Goal: Task Accomplishment & Management: Use online tool/utility

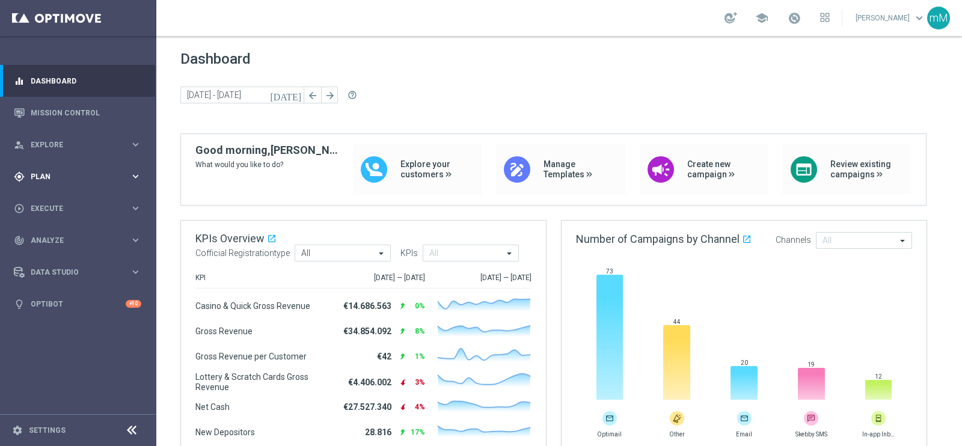
click at [67, 179] on span "Plan" at bounding box center [80, 176] width 99 height 7
click at [65, 203] on link "Target Groups" at bounding box center [78, 202] width 94 height 10
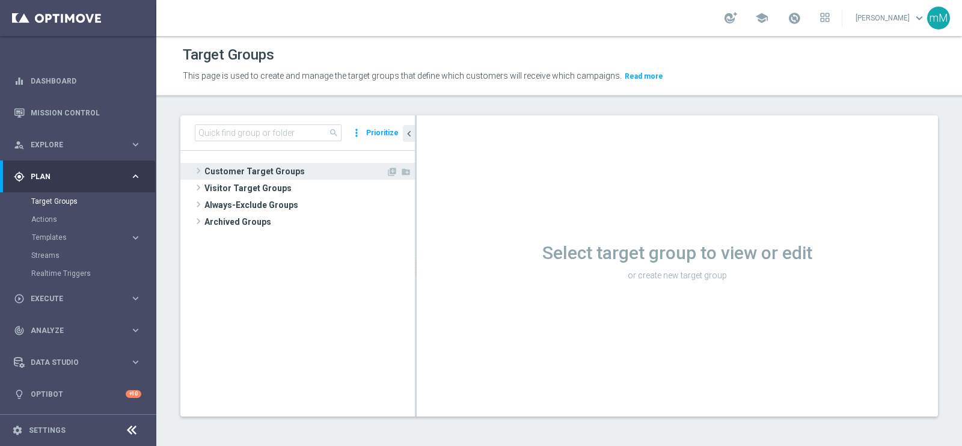
click at [293, 163] on span "Customer Target Groups" at bounding box center [295, 171] width 182 height 17
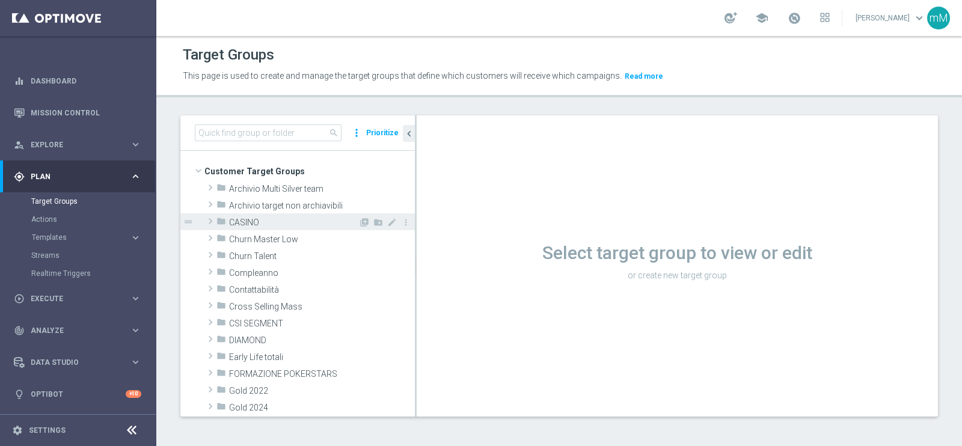
click at [267, 221] on span "CASINO" at bounding box center [293, 223] width 129 height 10
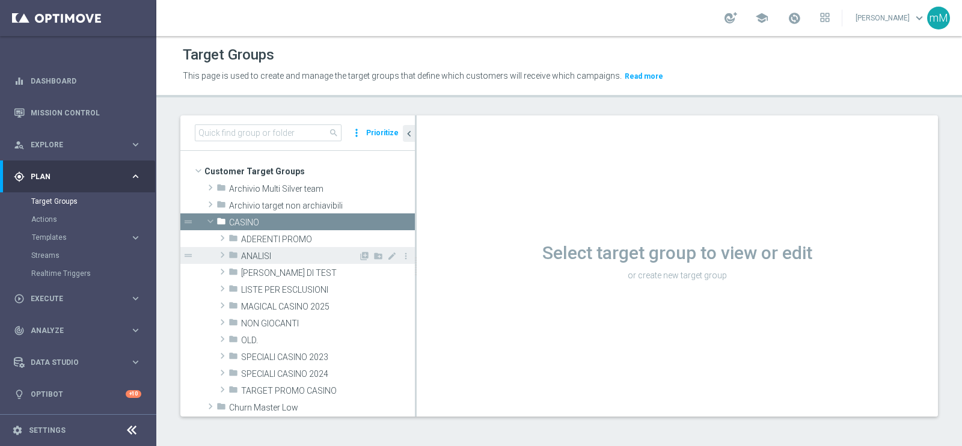
click at [285, 251] on span "ANALISI" at bounding box center [299, 256] width 117 height 10
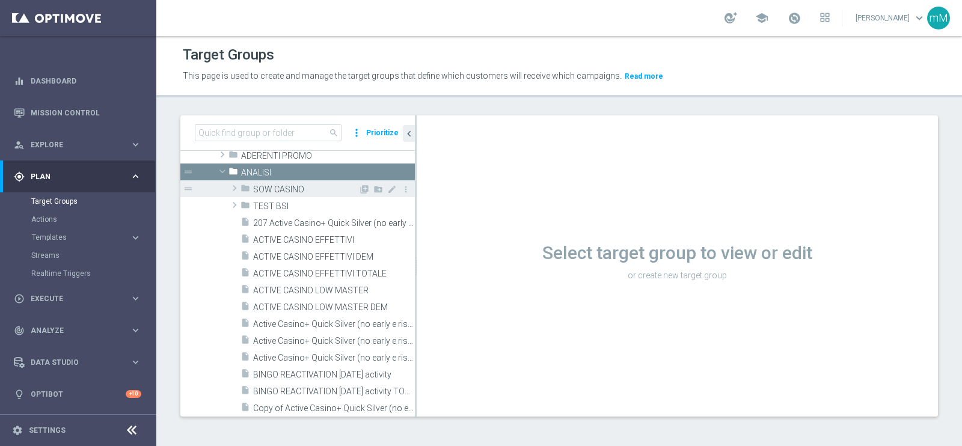
scroll to position [84, 0]
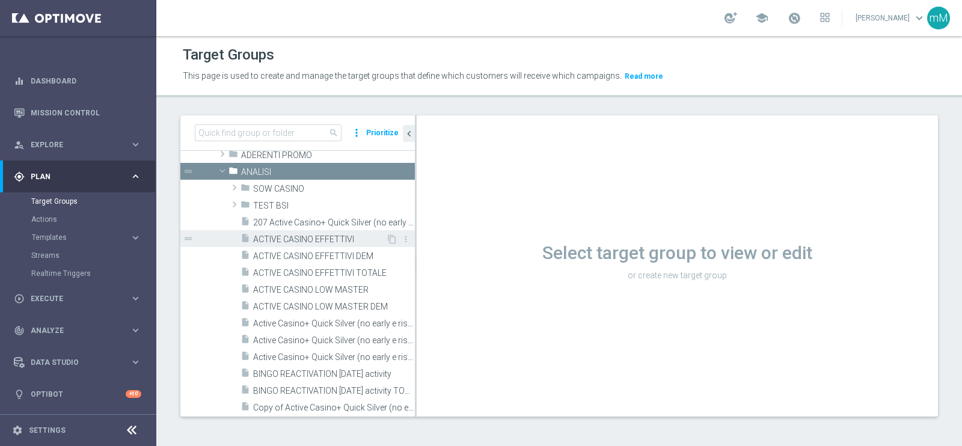
click at [319, 234] on span "ACTIVE CASINO EFFETTIVI" at bounding box center [319, 239] width 133 height 10
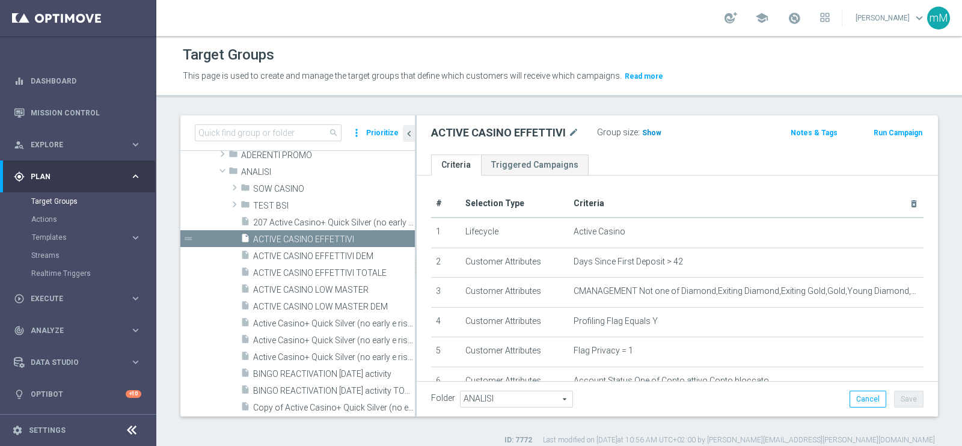
click at [649, 133] on span "Show" at bounding box center [651, 133] width 19 height 8
click at [649, 130] on span "50,660" at bounding box center [654, 134] width 25 height 11
click at [349, 285] on span "ACTIVE CASINO LOW MASTER" at bounding box center [319, 290] width 133 height 10
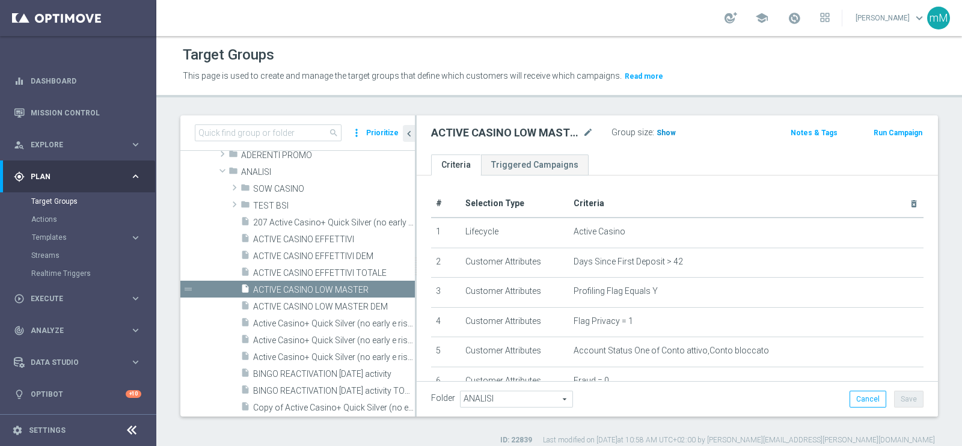
click at [661, 135] on span "Show" at bounding box center [665, 133] width 19 height 8
click at [662, 131] on span "16,174" at bounding box center [669, 134] width 25 height 11
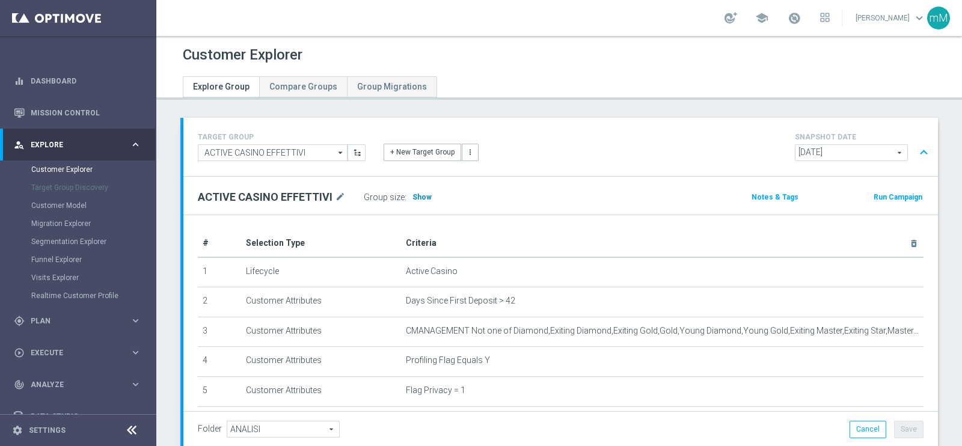
click at [416, 193] on span "Show" at bounding box center [421, 197] width 19 height 8
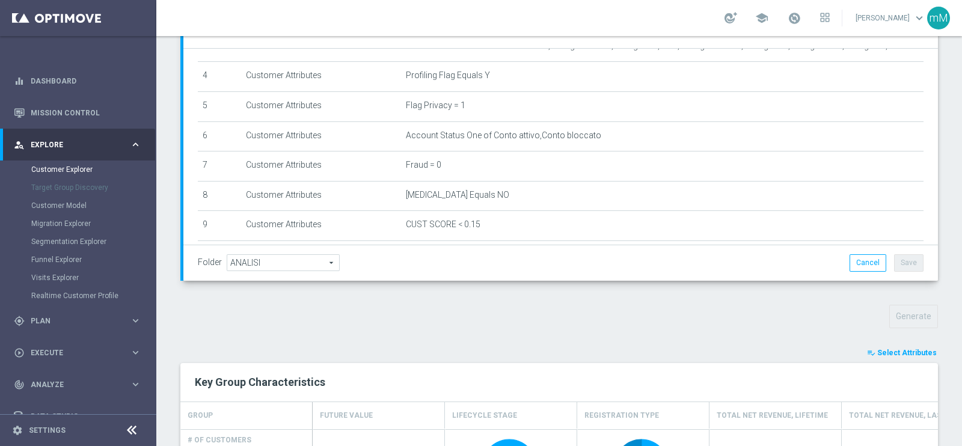
scroll to position [121, 0]
click at [880, 346] on button "playlist_add_check Select Attributes" at bounding box center [901, 352] width 72 height 13
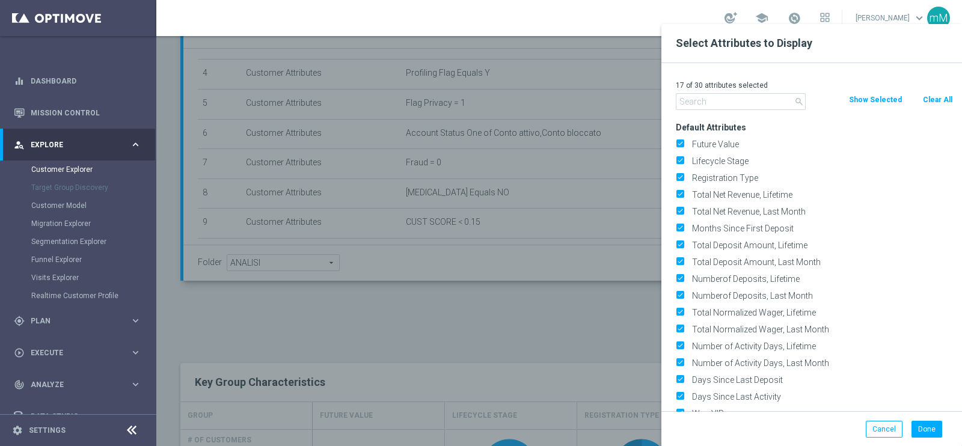
click at [921, 100] on button "Clear All" at bounding box center [937, 99] width 32 height 13
checkbox input "false"
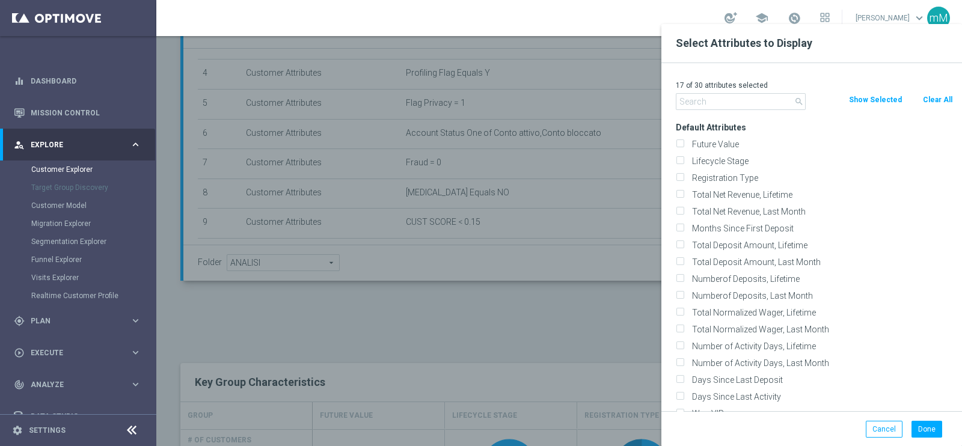
checkbox input "false"
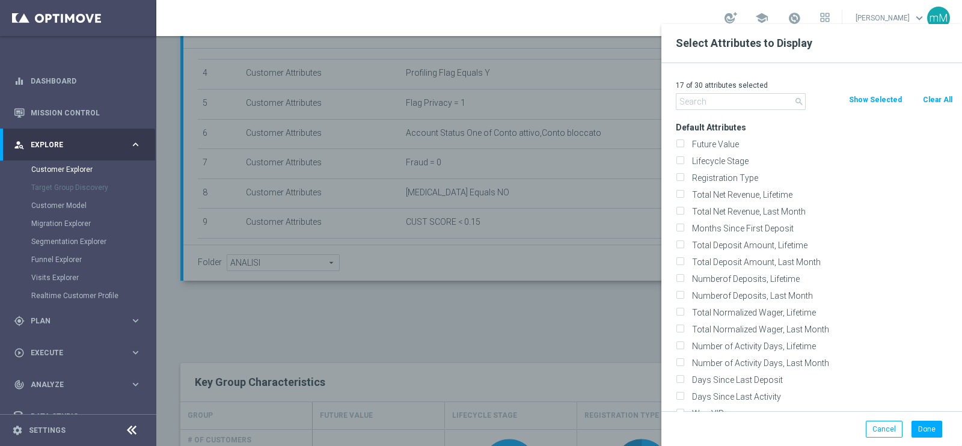
checkbox input "false"
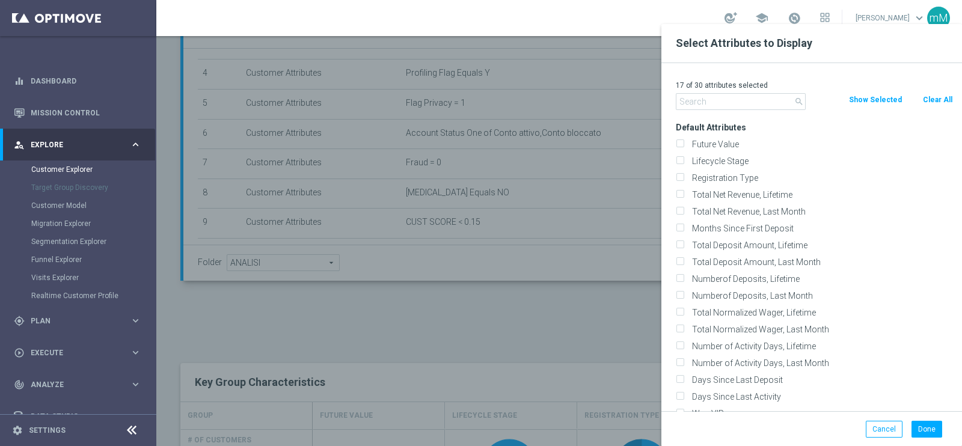
checkbox input "false"
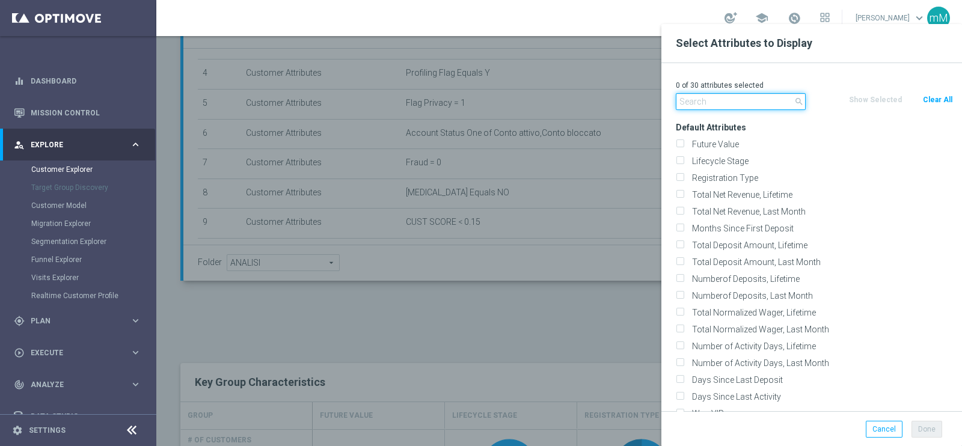
click at [754, 107] on input "text" at bounding box center [741, 101] width 130 height 17
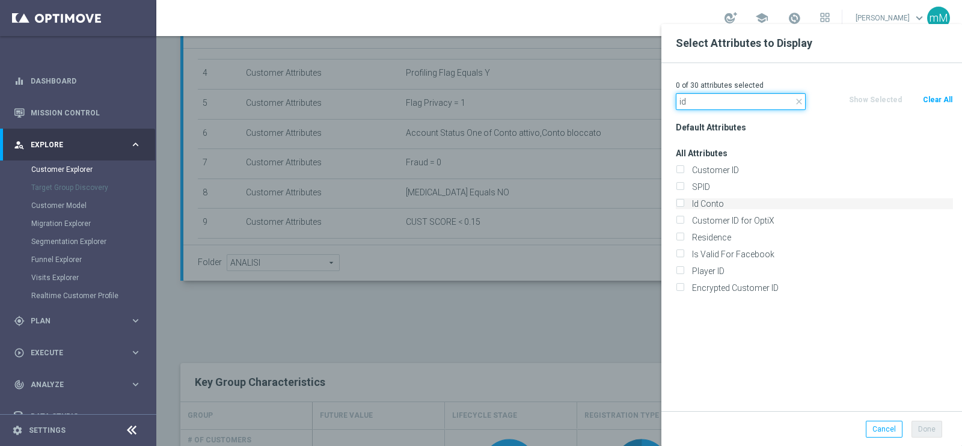
type input "id"
click at [682, 204] on input "Id Conto" at bounding box center [680, 205] width 8 height 8
checkbox input "true"
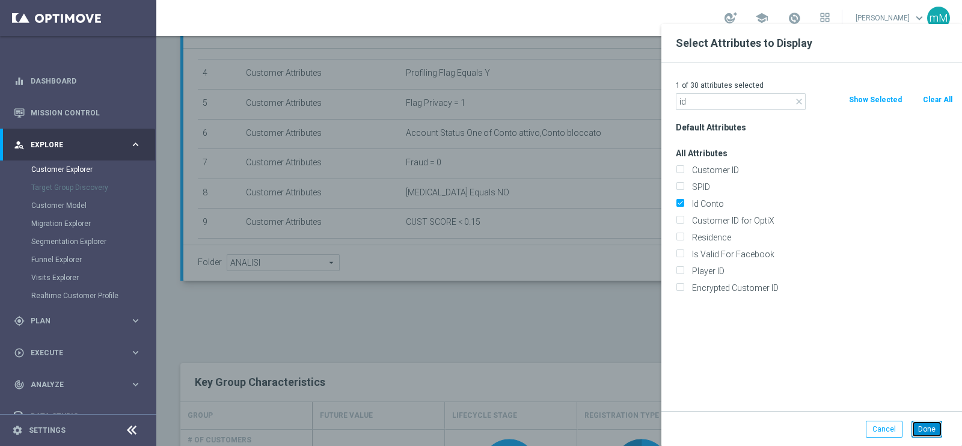
click at [935, 427] on button "Done" at bounding box center [926, 429] width 31 height 17
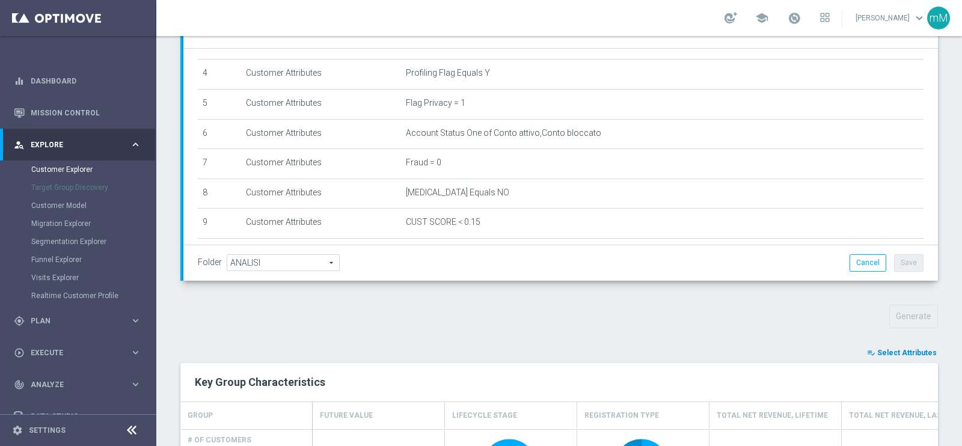
type input "Search"
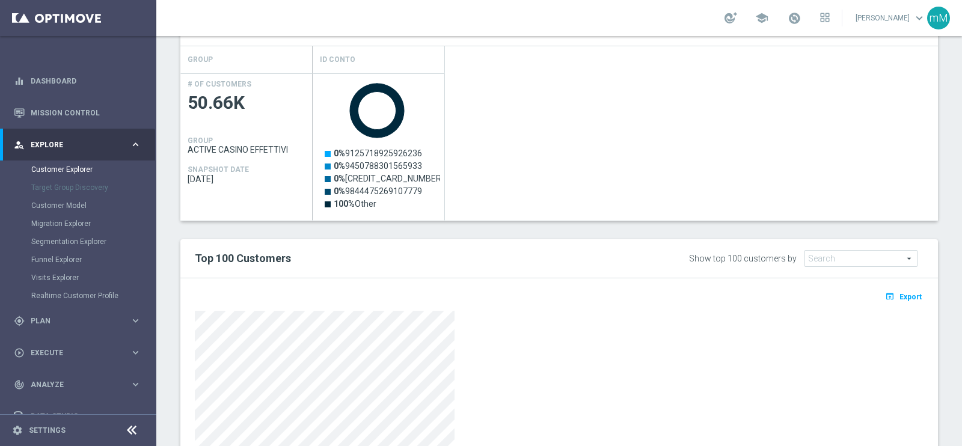
scroll to position [662, 0]
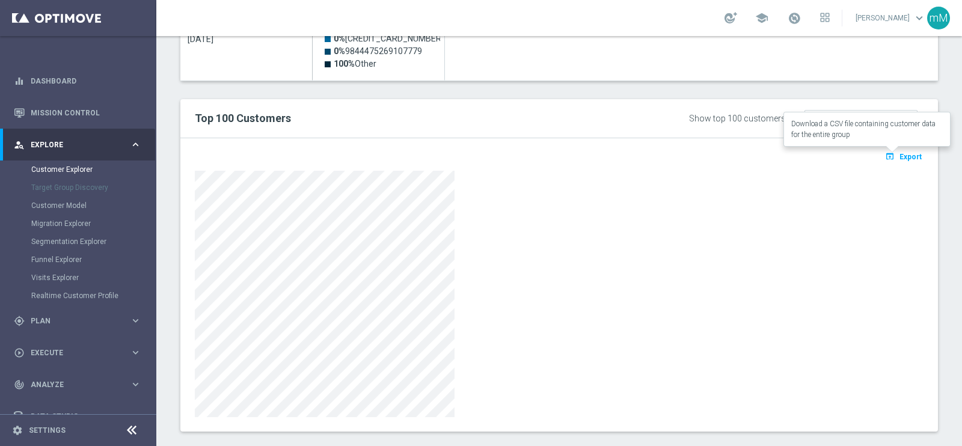
click at [885, 153] on icon "open_in_browser" at bounding box center [891, 156] width 13 height 10
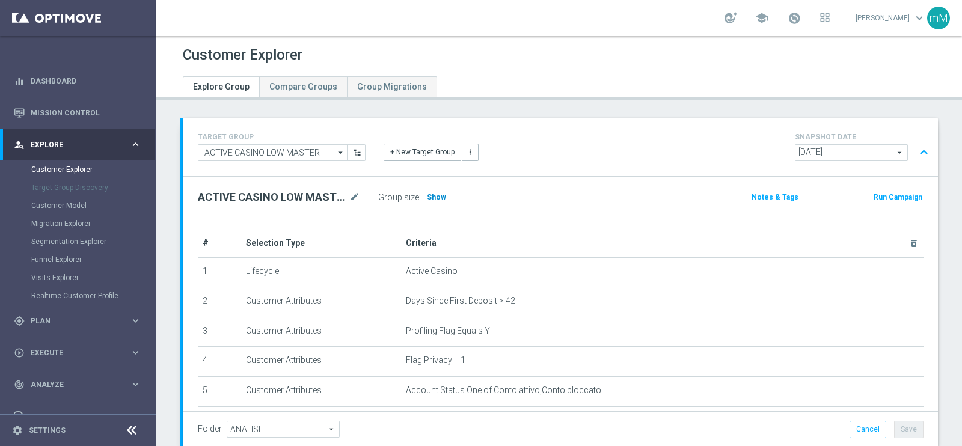
click at [429, 198] on span "Show" at bounding box center [436, 197] width 19 height 8
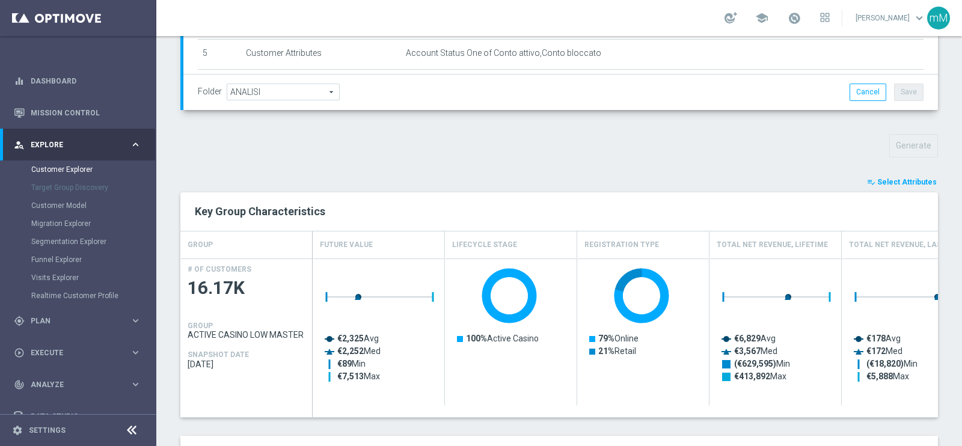
scroll to position [340, 0]
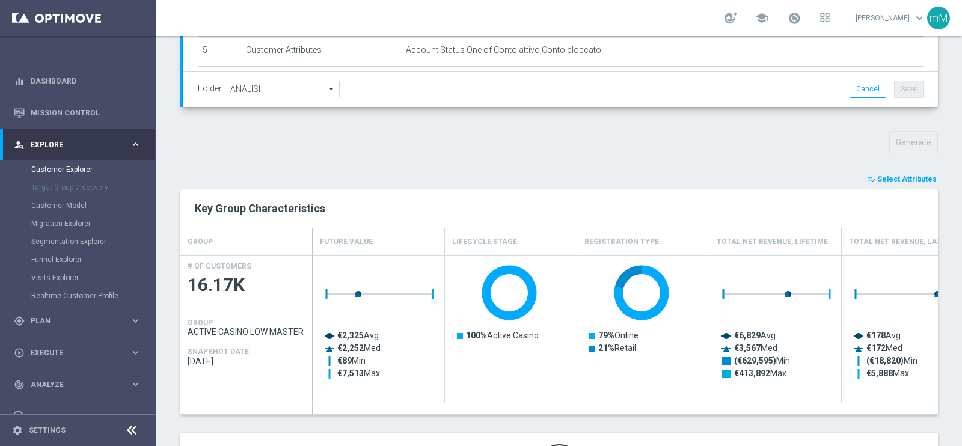
click at [906, 179] on span "Select Attributes" at bounding box center [907, 179] width 60 height 8
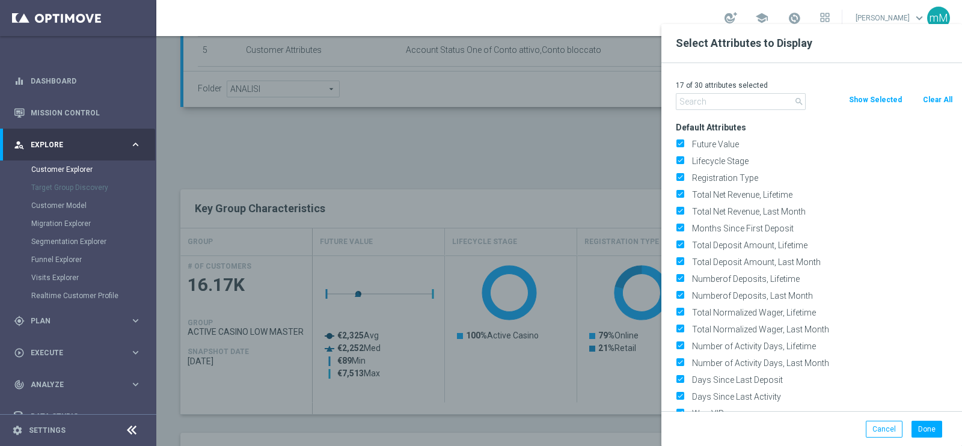
click at [936, 97] on button "Clear All" at bounding box center [937, 99] width 32 height 13
checkbox input "false"
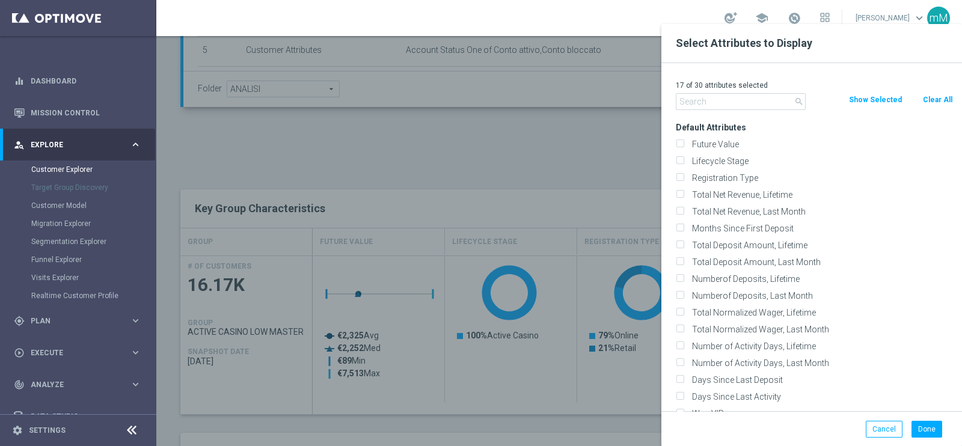
checkbox input "false"
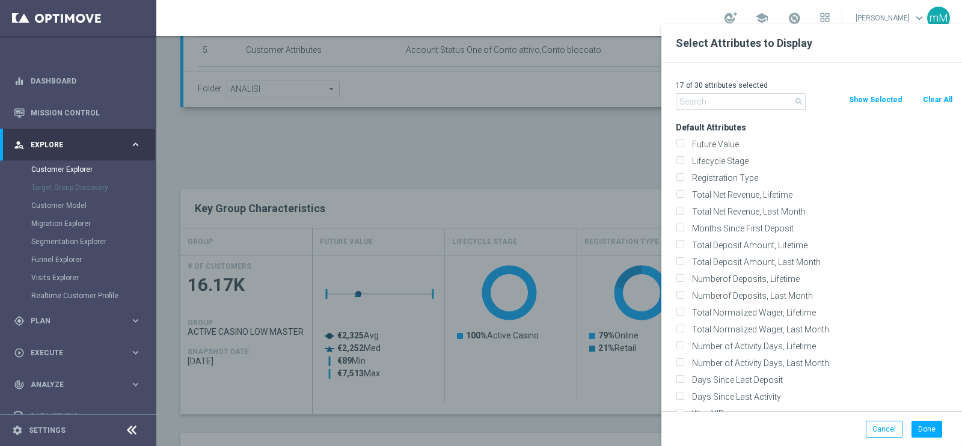
checkbox input "false"
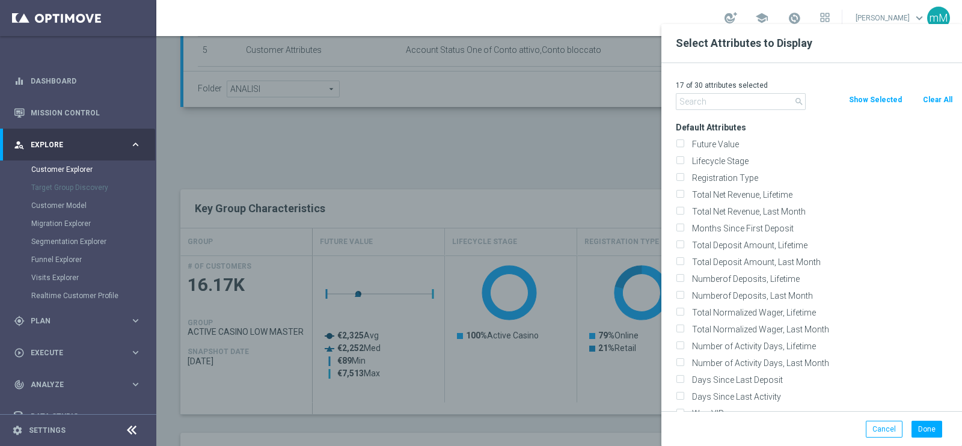
checkbox input "false"
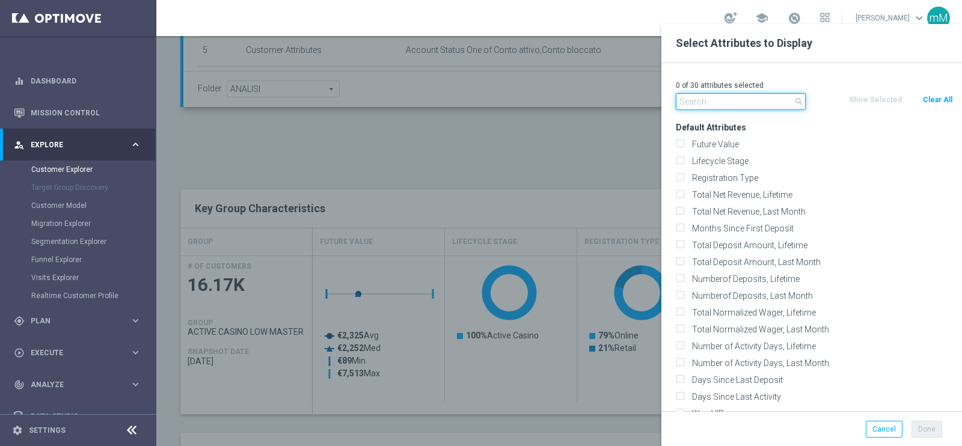
click at [746, 99] on input "text" at bounding box center [741, 101] width 130 height 17
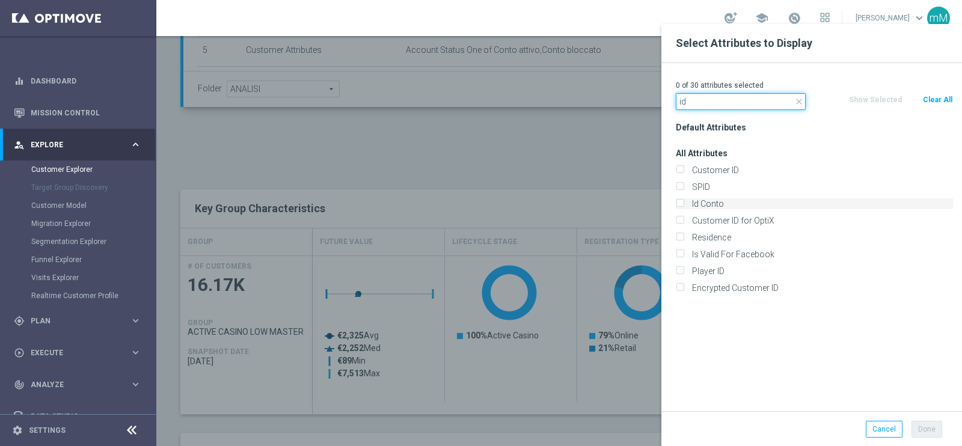
type input "id"
click at [691, 206] on label "Id Conto" at bounding box center [820, 203] width 265 height 11
click at [683, 206] on input "Id Conto" at bounding box center [680, 205] width 8 height 8
checkbox input "true"
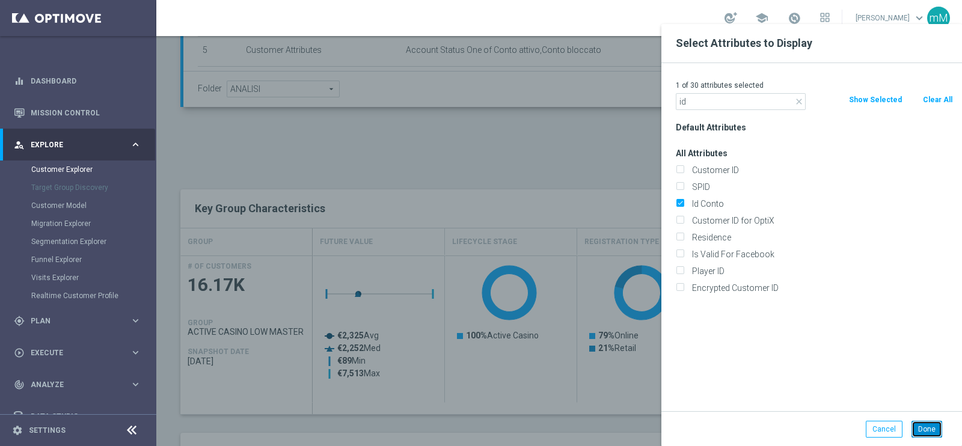
click at [920, 425] on button "Done" at bounding box center [926, 429] width 31 height 17
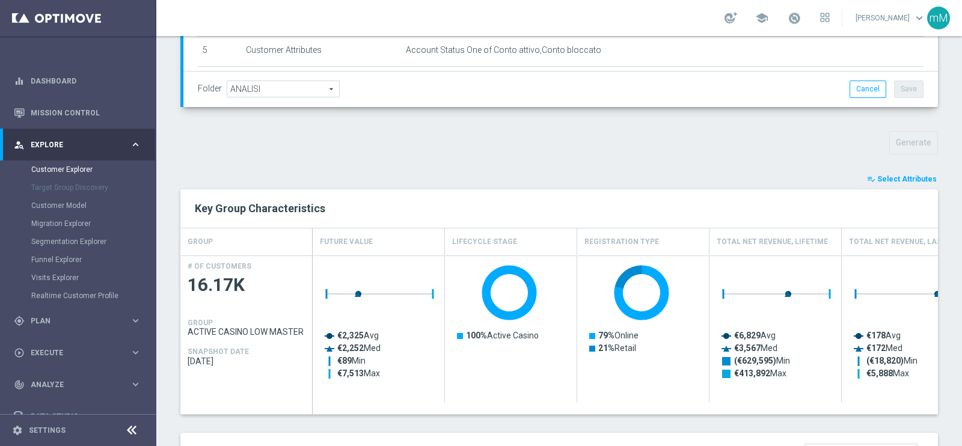
type input "Search"
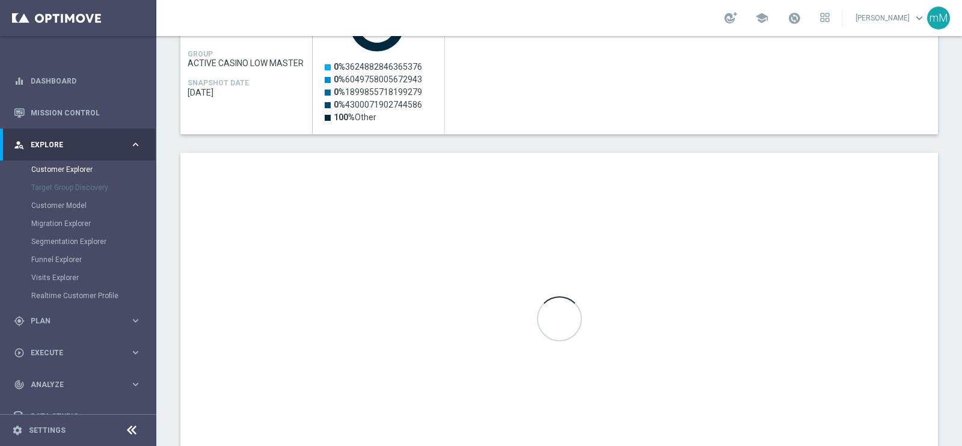
scroll to position [609, 0]
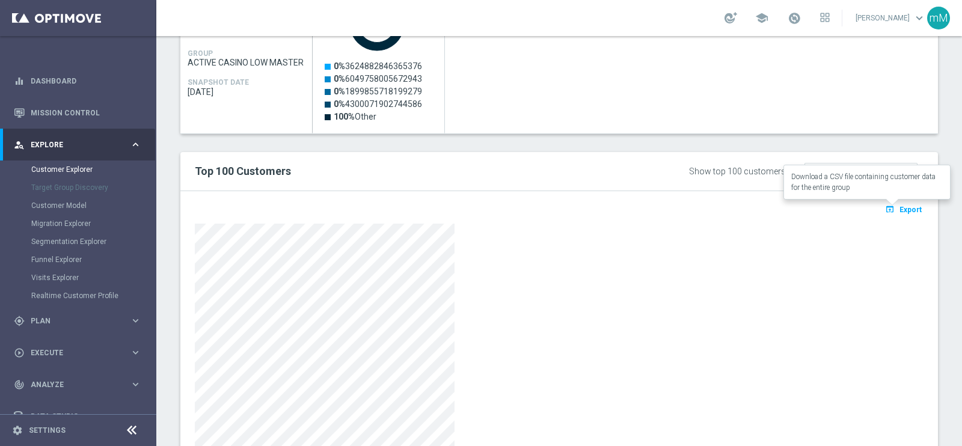
click at [885, 211] on icon "open_in_browser" at bounding box center [891, 209] width 13 height 10
